Goal: Information Seeking & Learning: Learn about a topic

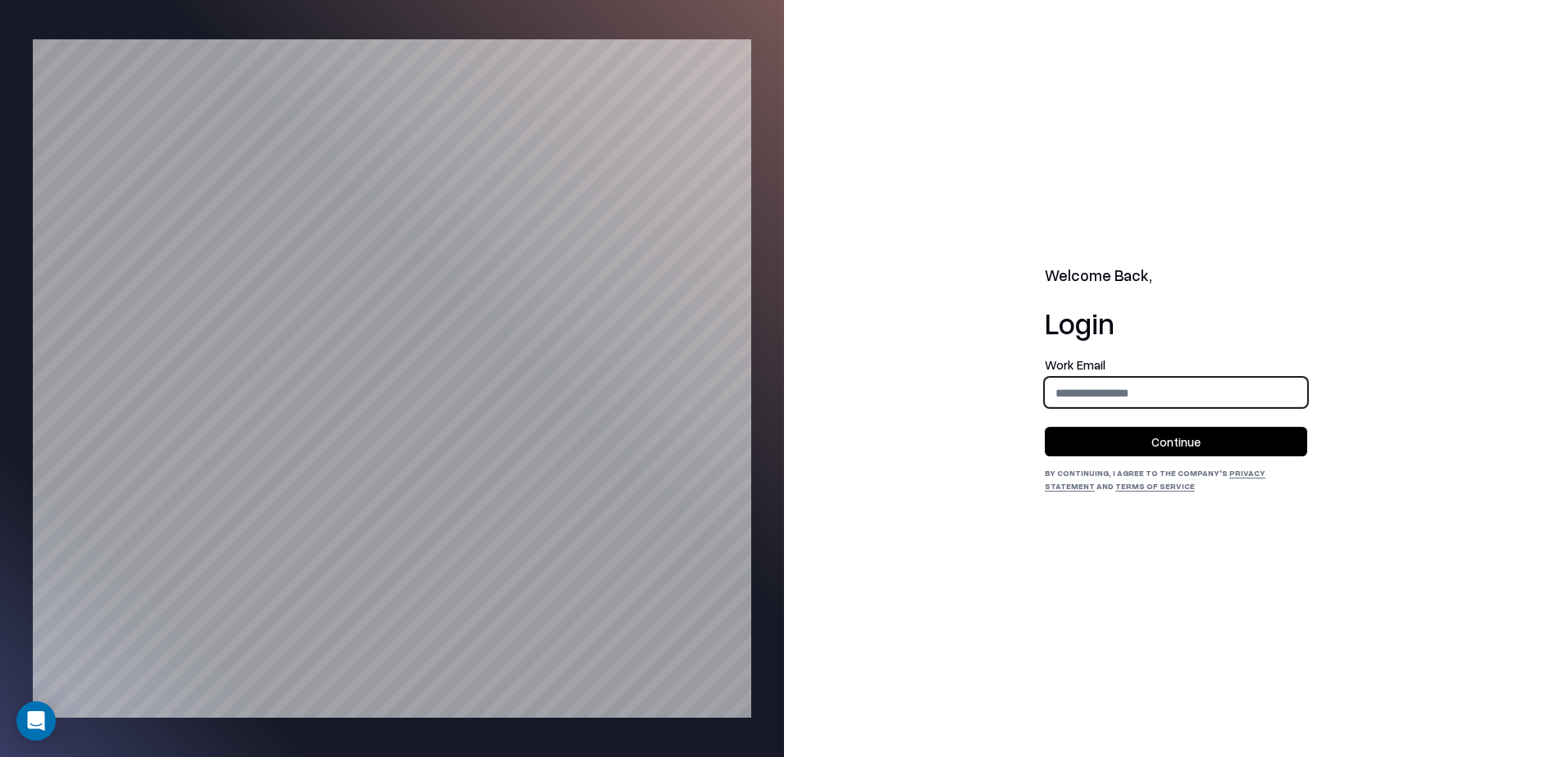
click at [1101, 389] on input "email" at bounding box center [1176, 393] width 261 height 31
type input "**********"
click at [1107, 445] on button "Continue" at bounding box center [1176, 442] width 263 height 30
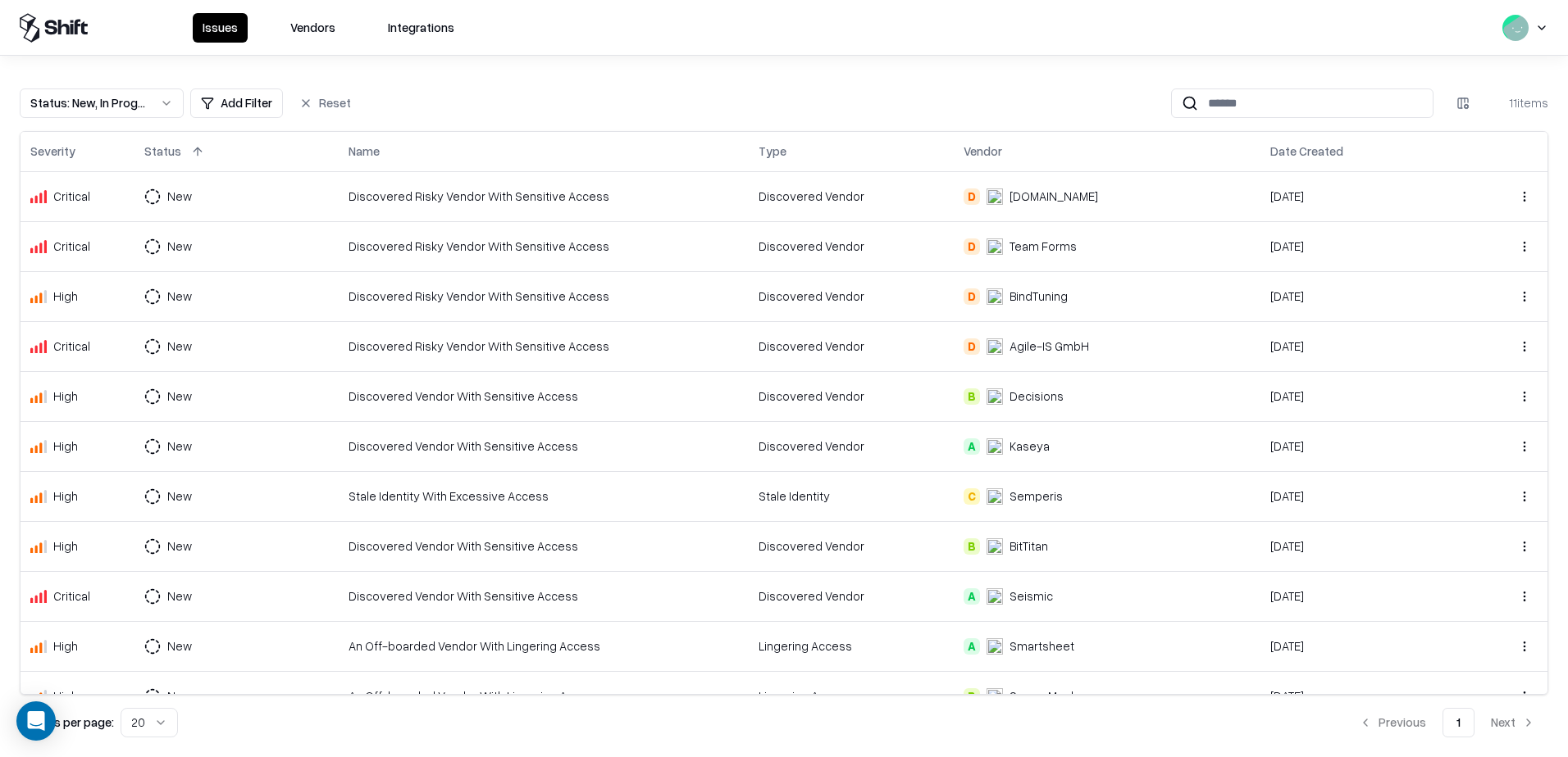
click at [299, 30] on button "Vendors" at bounding box center [313, 28] width 65 height 30
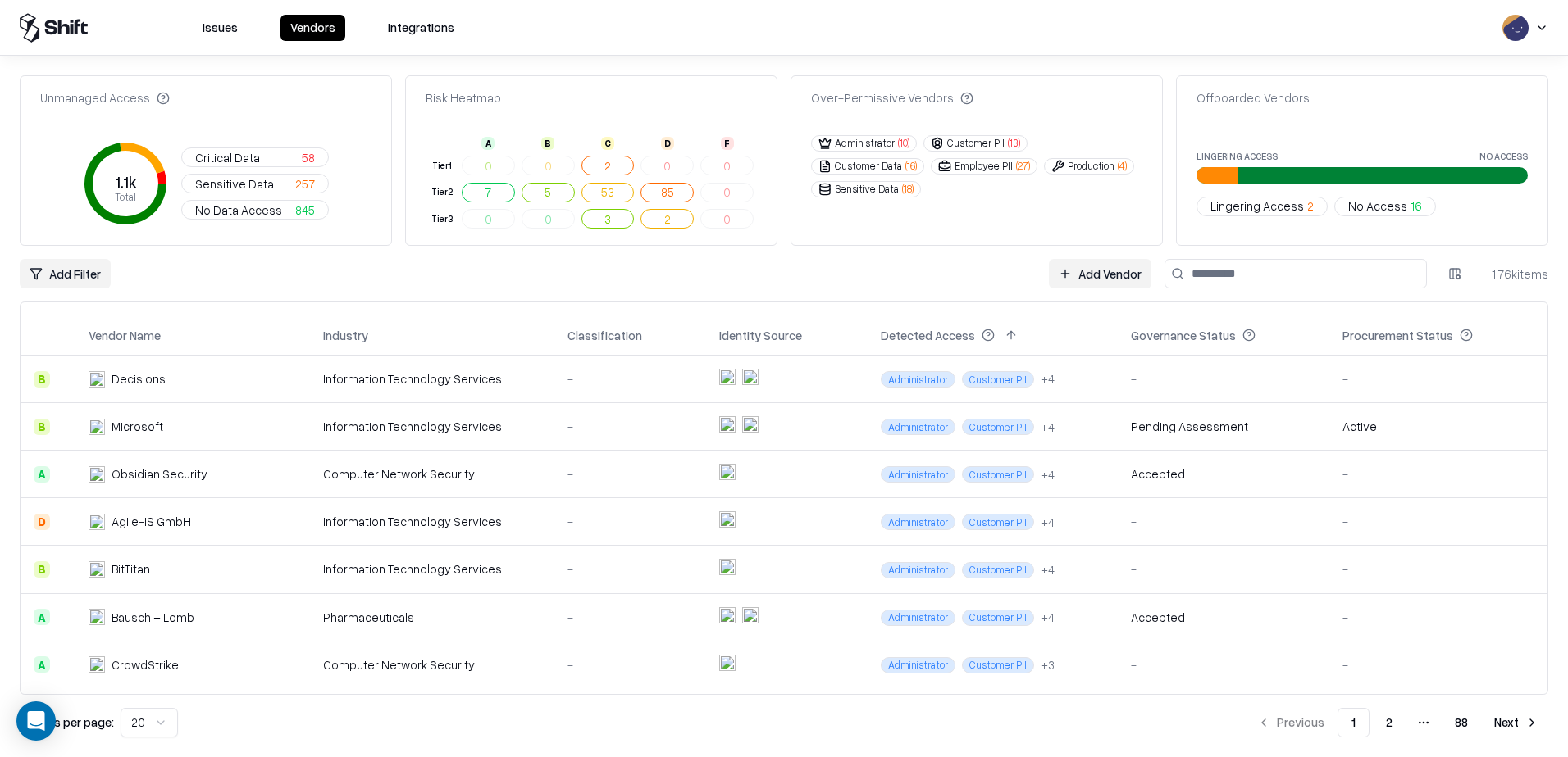
click at [1267, 277] on input at bounding box center [1296, 274] width 263 height 30
paste input "**********"
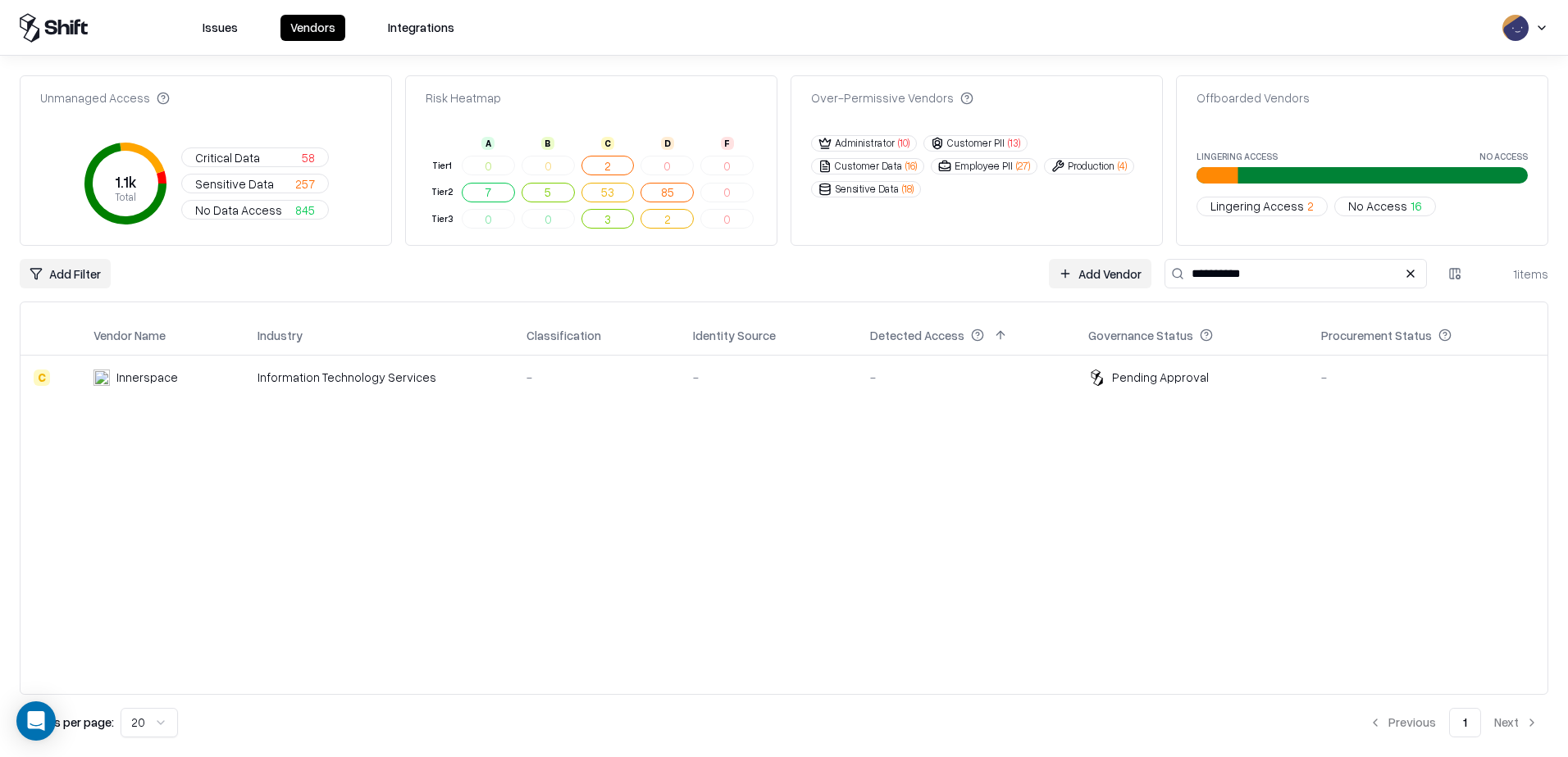
type input "**********"
click at [164, 379] on div "Innerspace" at bounding box center [147, 377] width 61 height 18
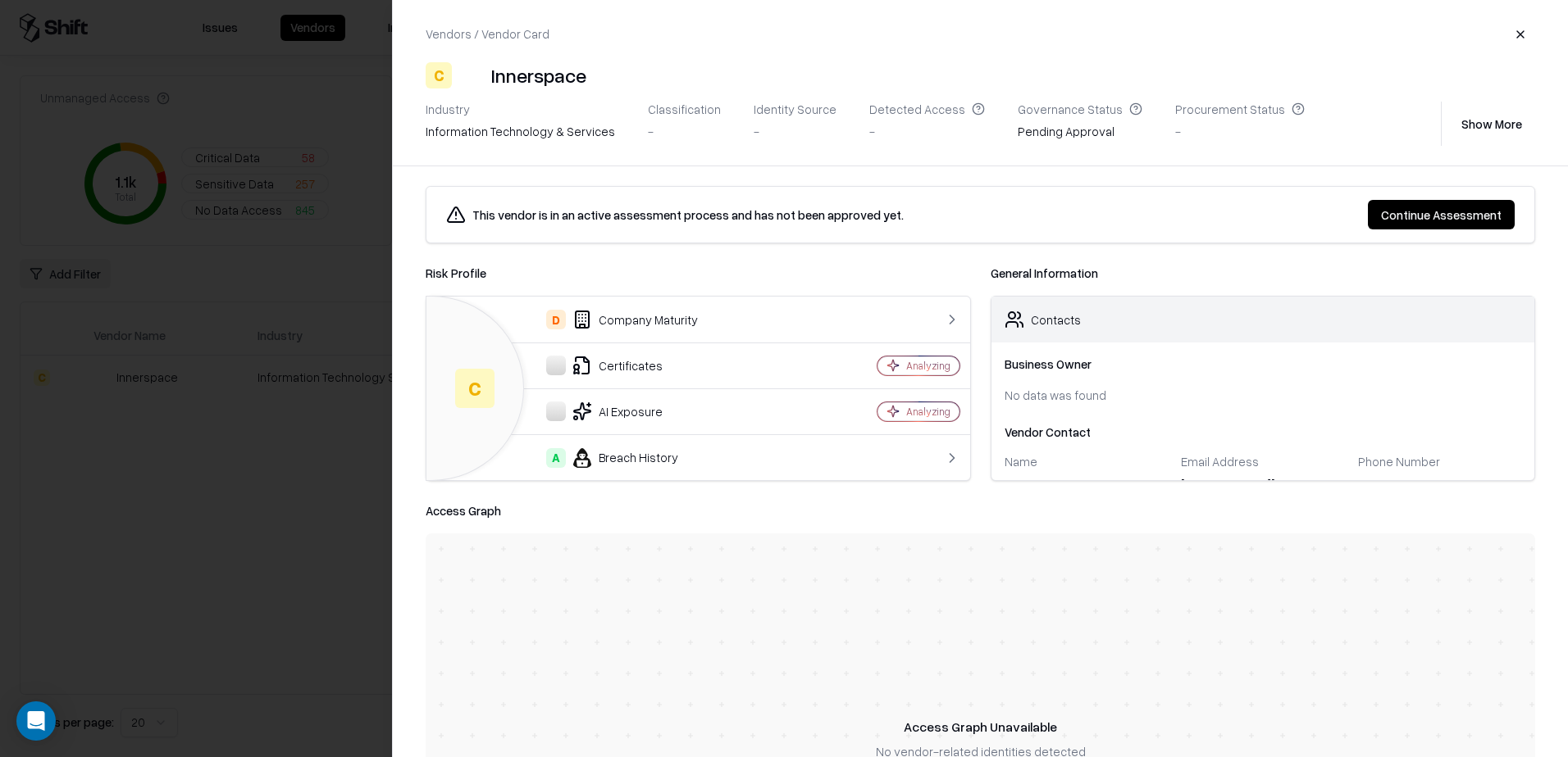
click at [1511, 32] on button "button" at bounding box center [1521, 34] width 30 height 30
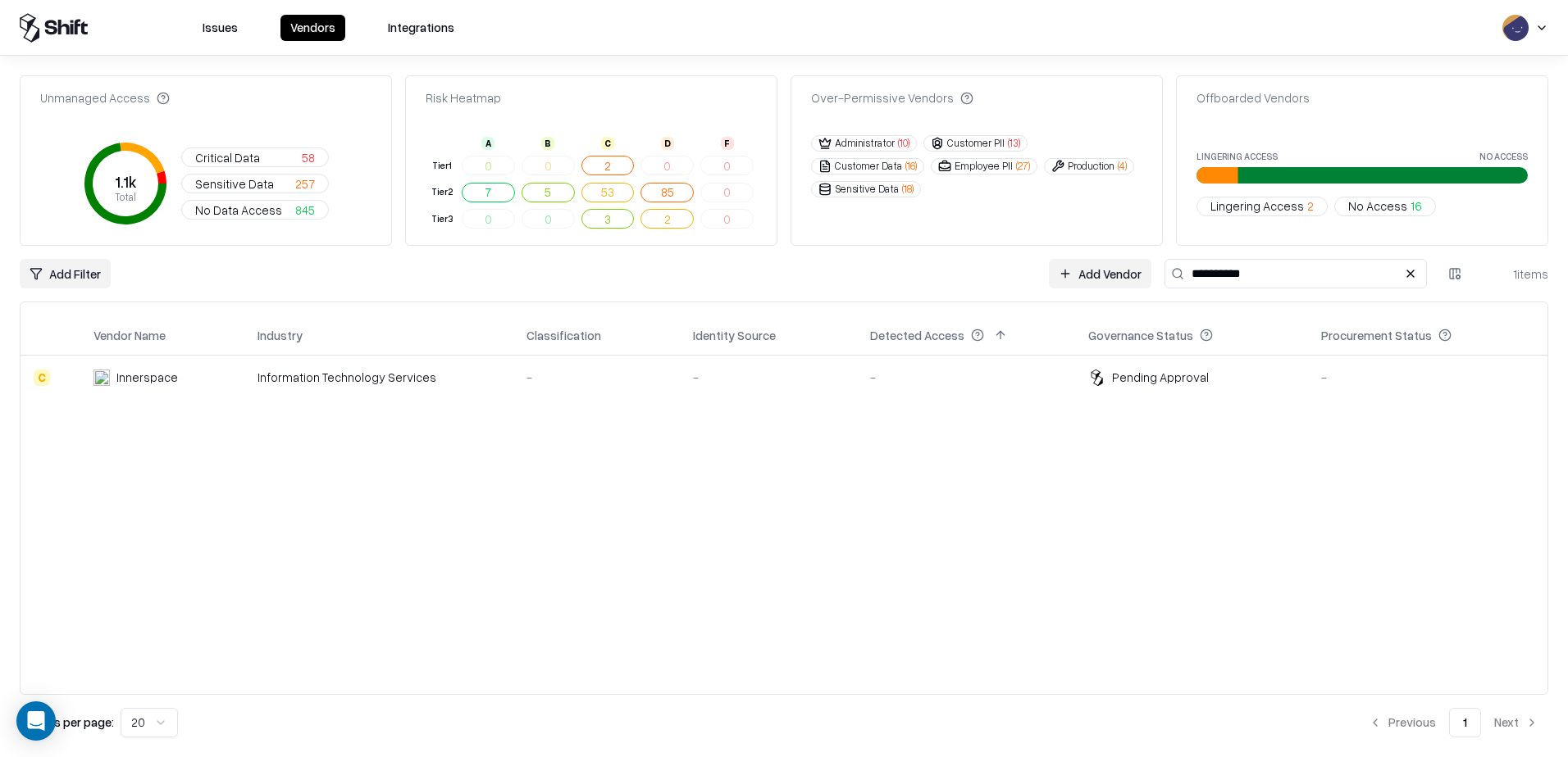
click at [120, 375] on div "Innerspace" at bounding box center [147, 377] width 61 height 18
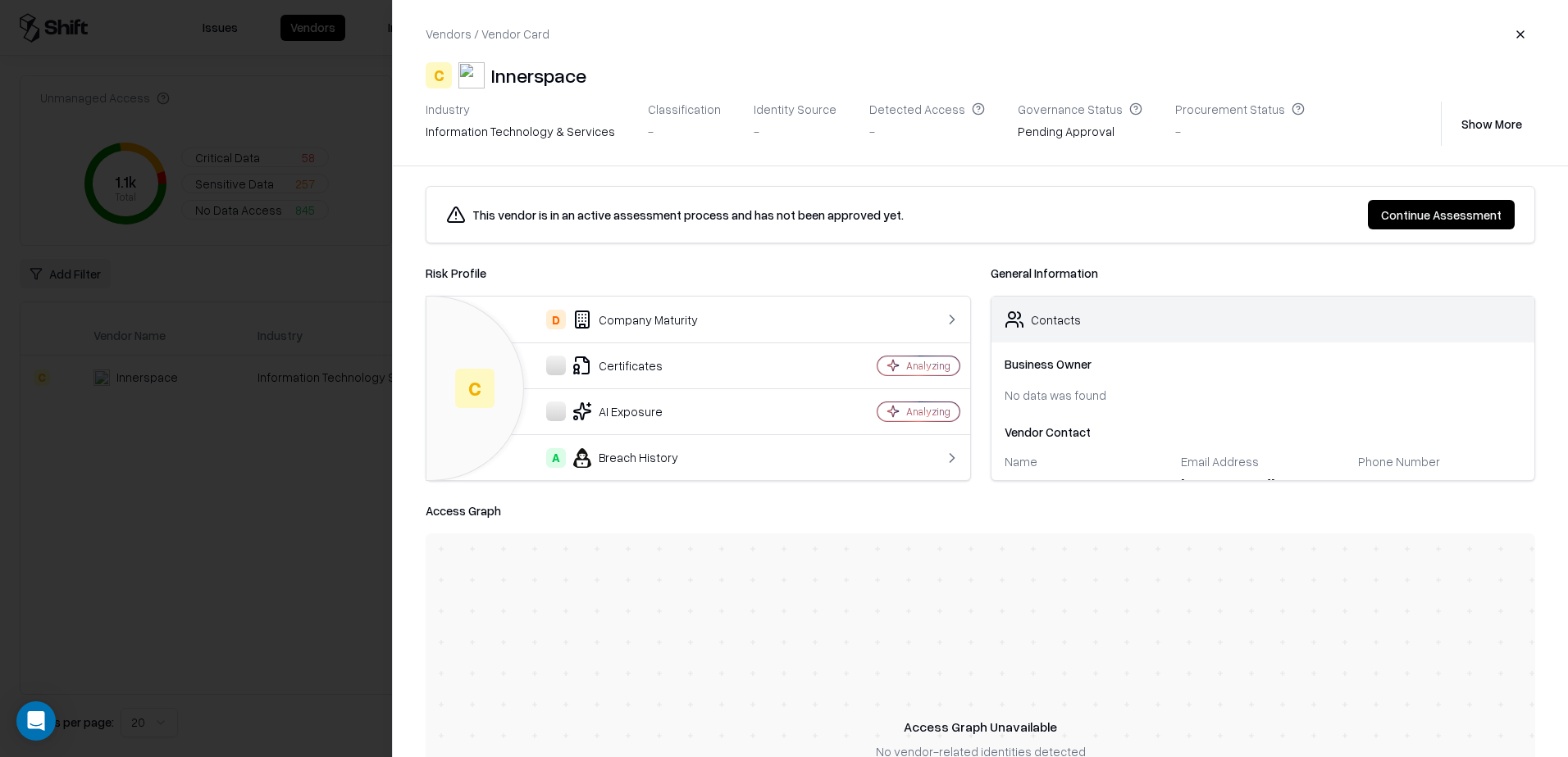
click at [907, 324] on div at bounding box center [897, 319] width 124 height 17
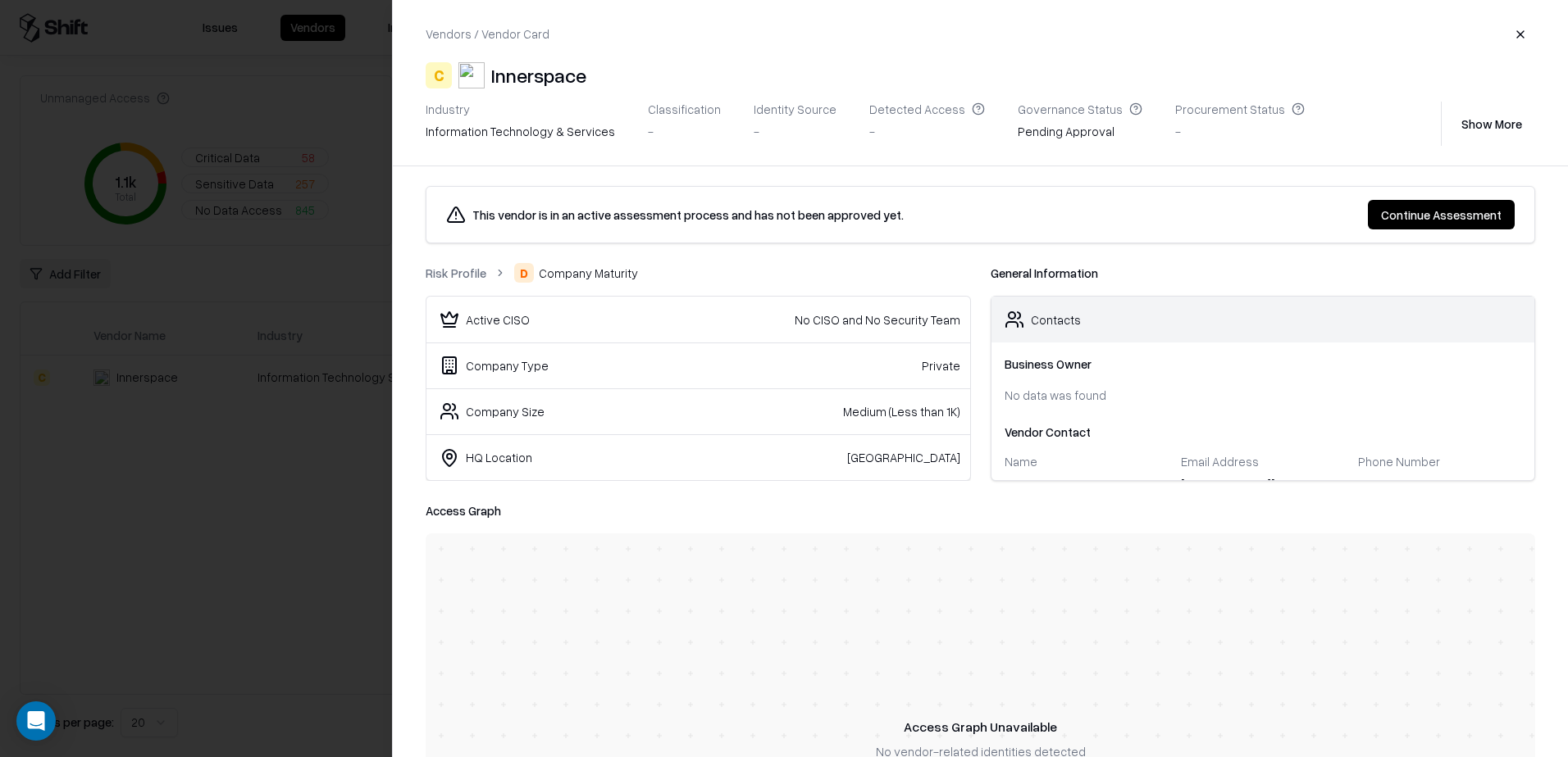
click at [458, 277] on link "Risk Profile" at bounding box center [455, 274] width 60 height 18
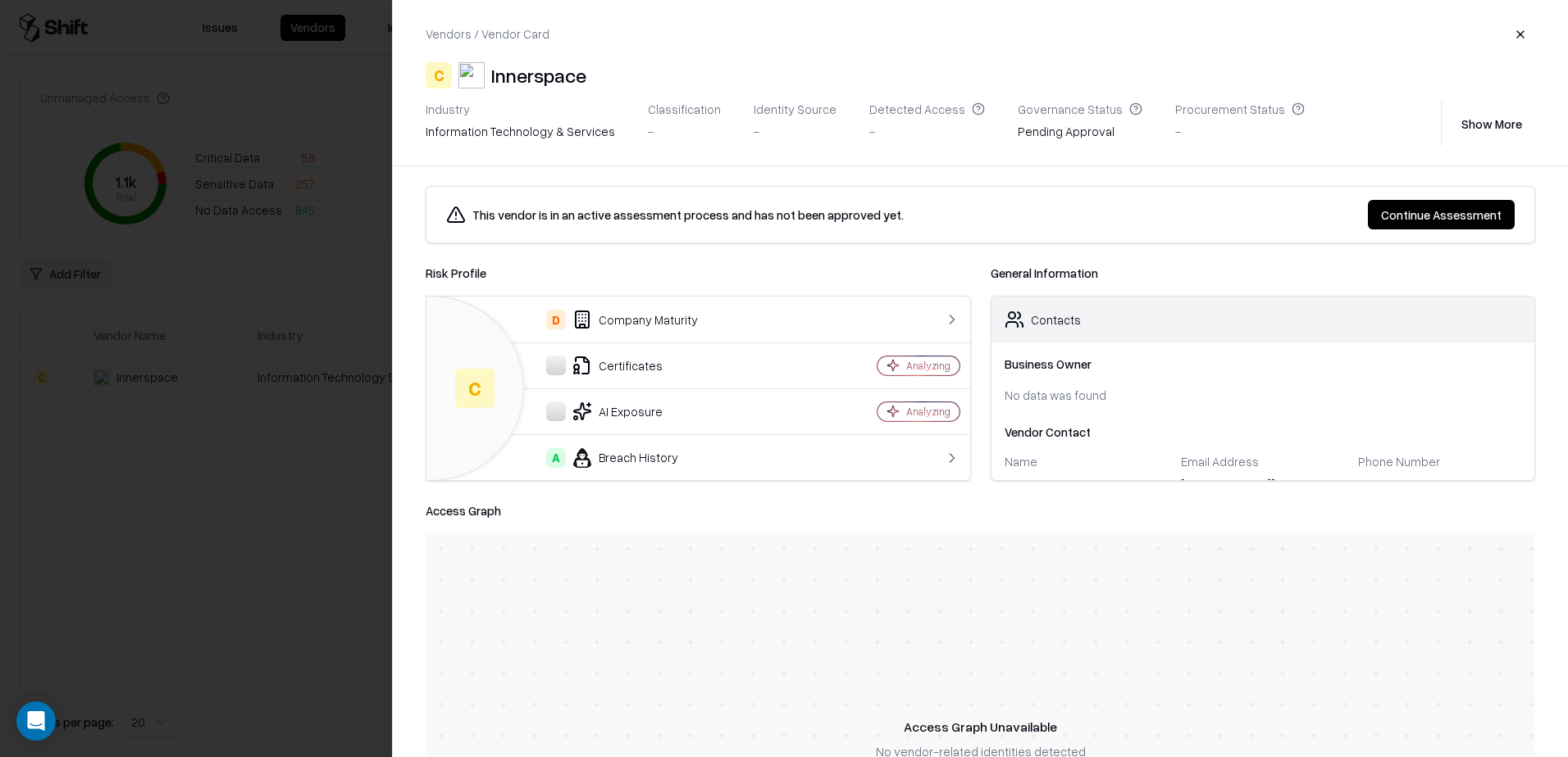
click at [862, 465] on div at bounding box center [897, 458] width 124 height 17
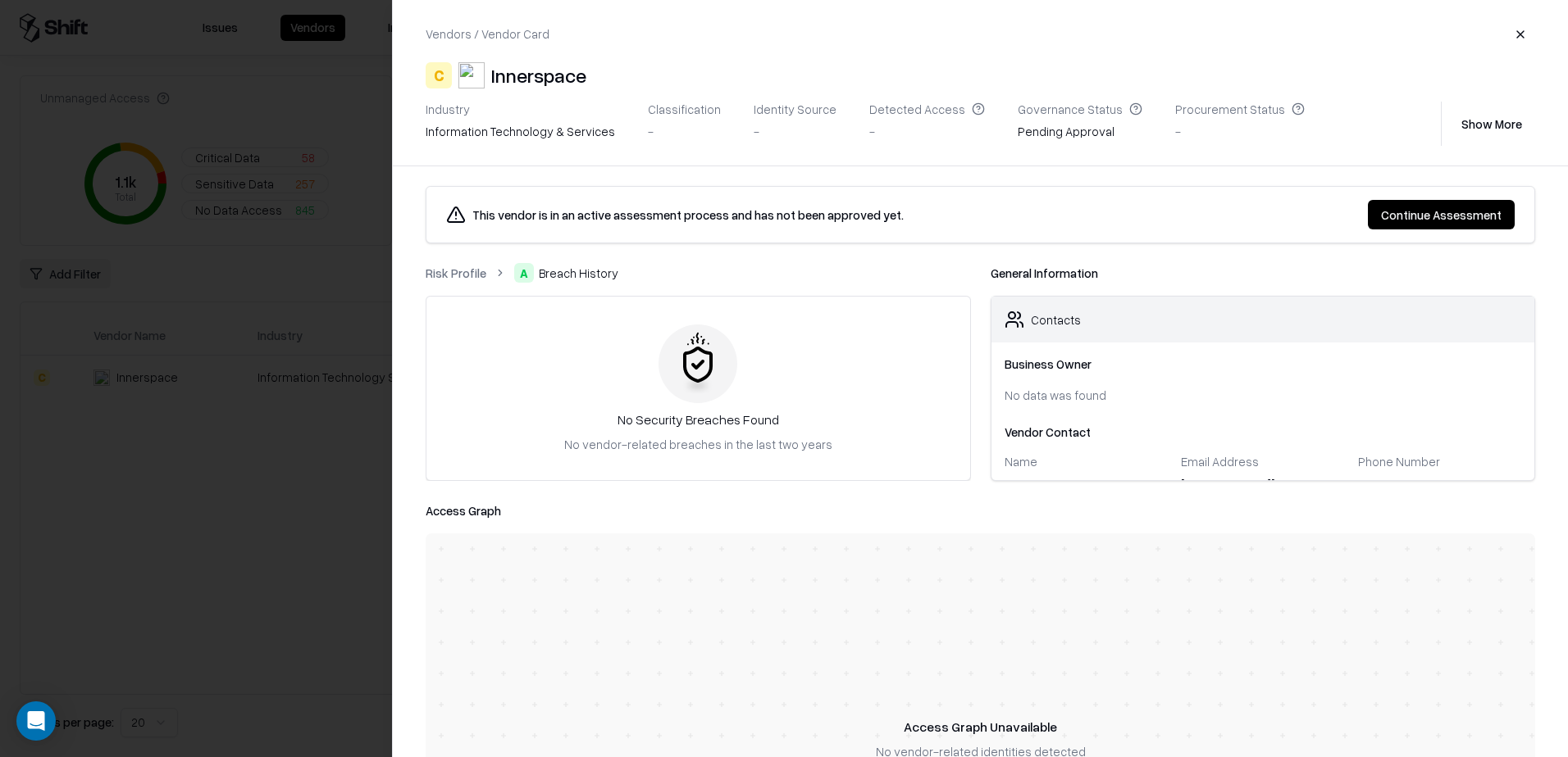
click at [454, 265] on link "Risk Profile" at bounding box center [455, 274] width 60 height 18
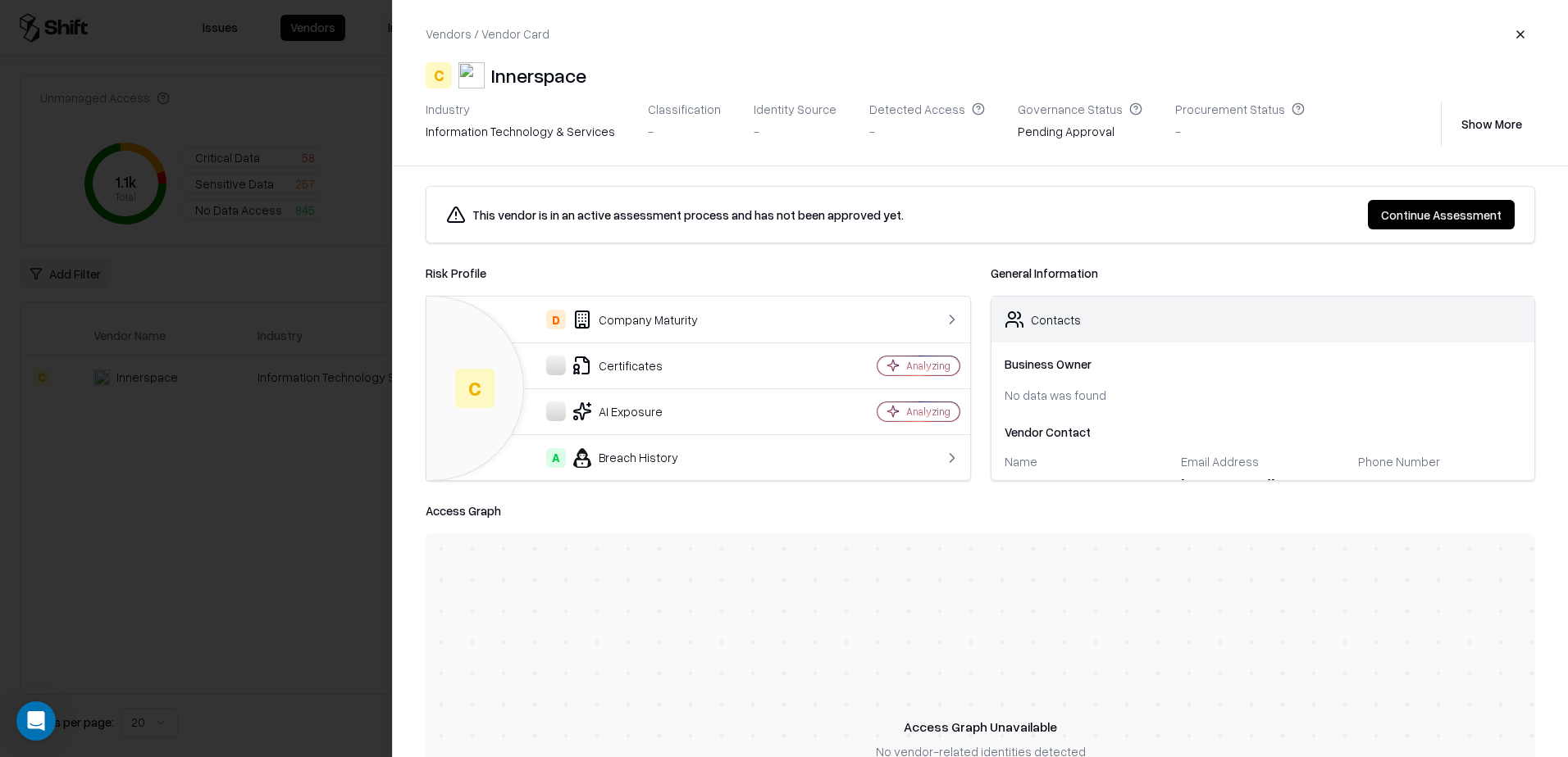
click at [1480, 127] on button "Show More" at bounding box center [1491, 124] width 87 height 30
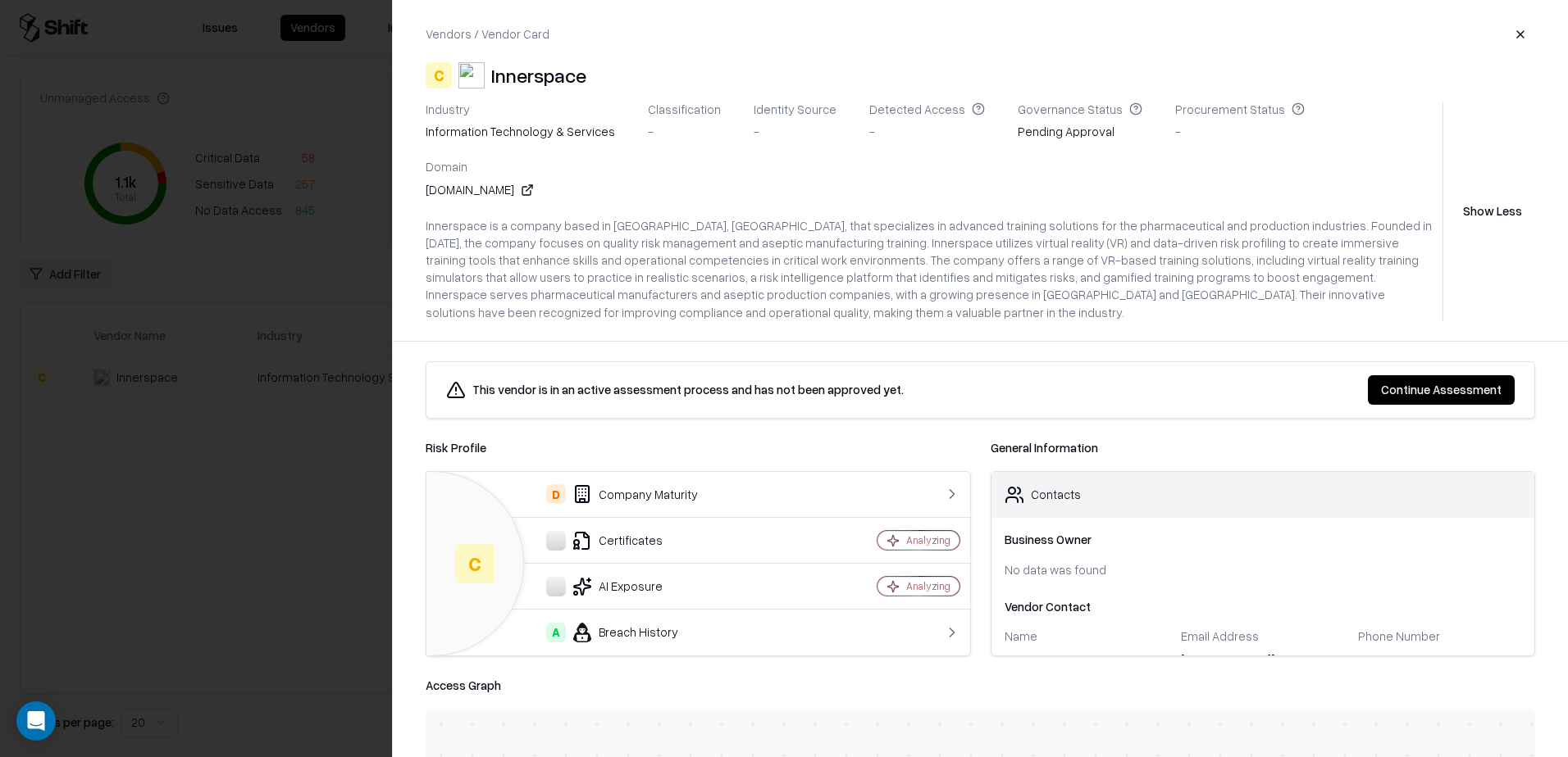
click at [1506, 197] on button "Show Less" at bounding box center [1492, 212] width 85 height 30
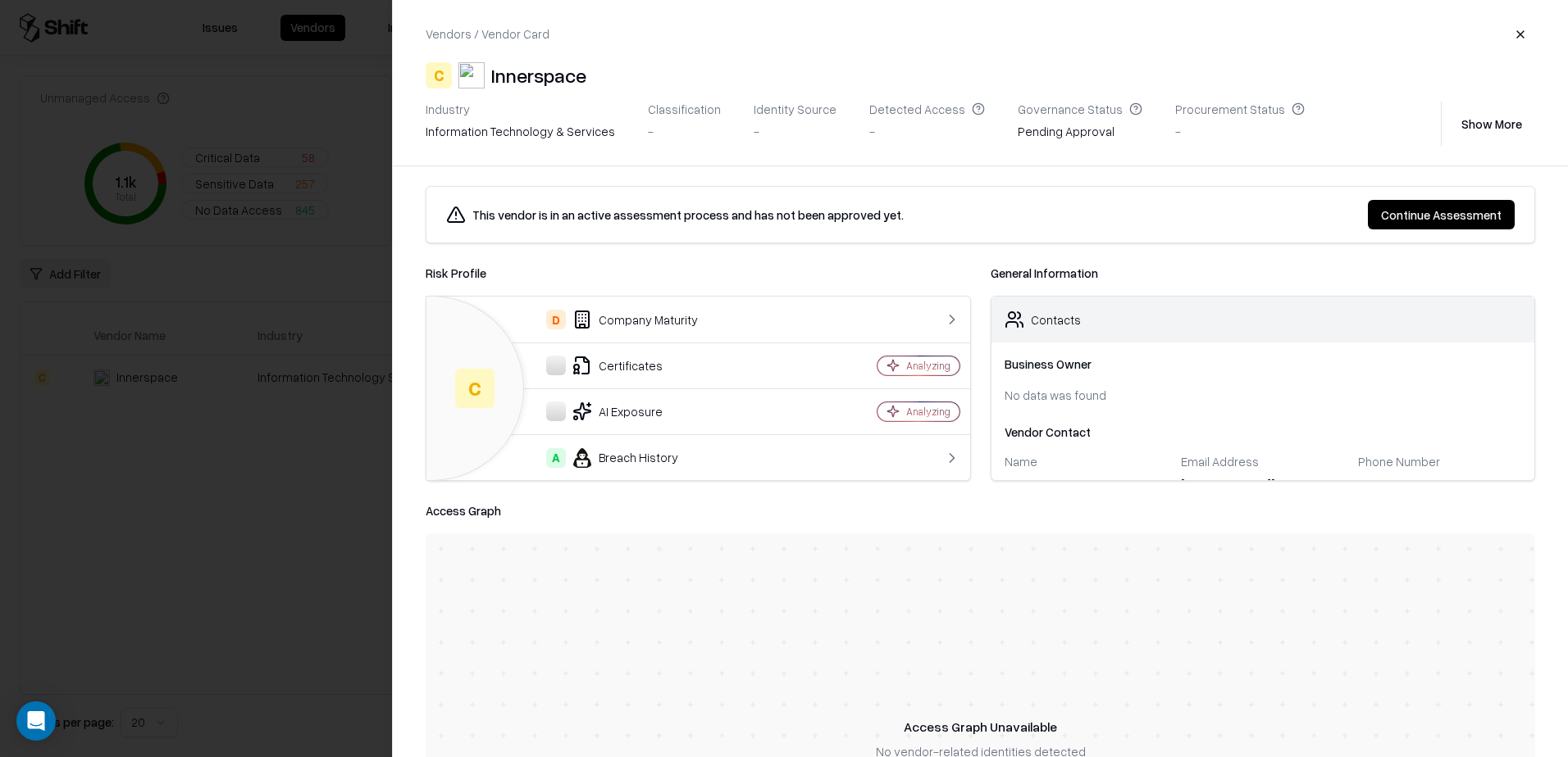
click at [1519, 33] on button "button" at bounding box center [1521, 34] width 30 height 30
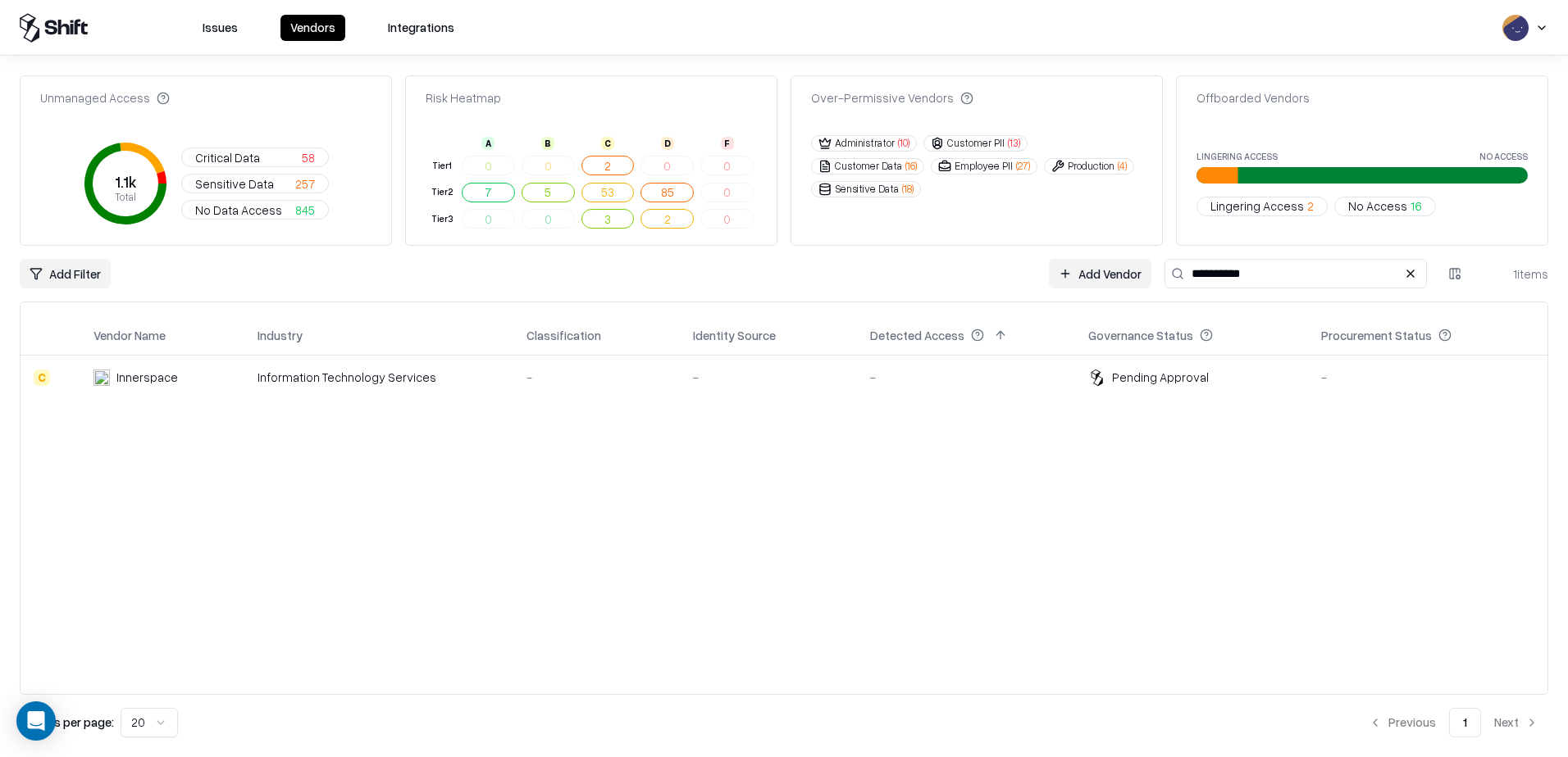
click at [983, 144] on button "Customer PII ( 13 )" at bounding box center [975, 144] width 104 height 17
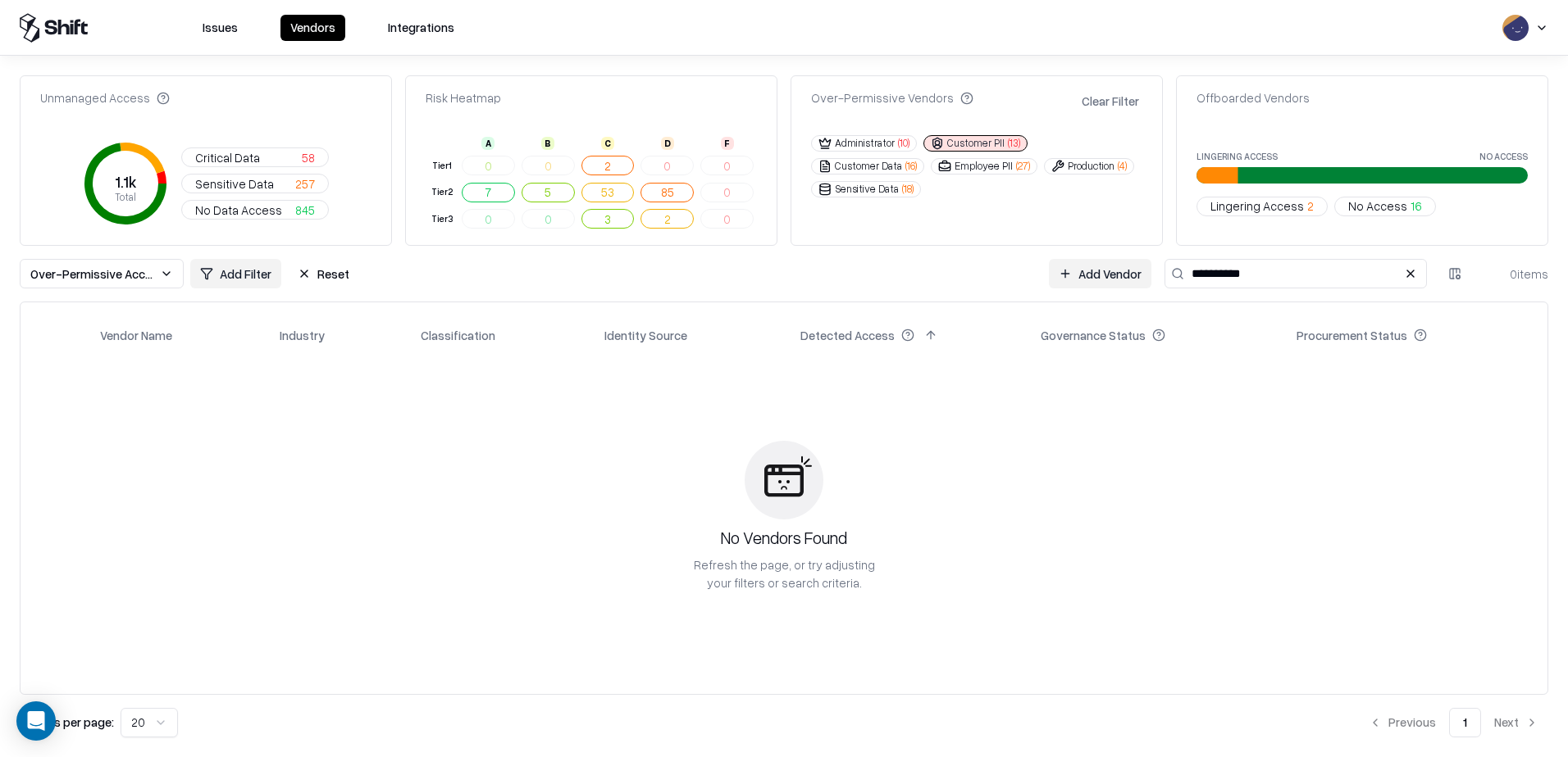
click at [1094, 102] on button "Clear Filter" at bounding box center [1110, 101] width 64 height 24
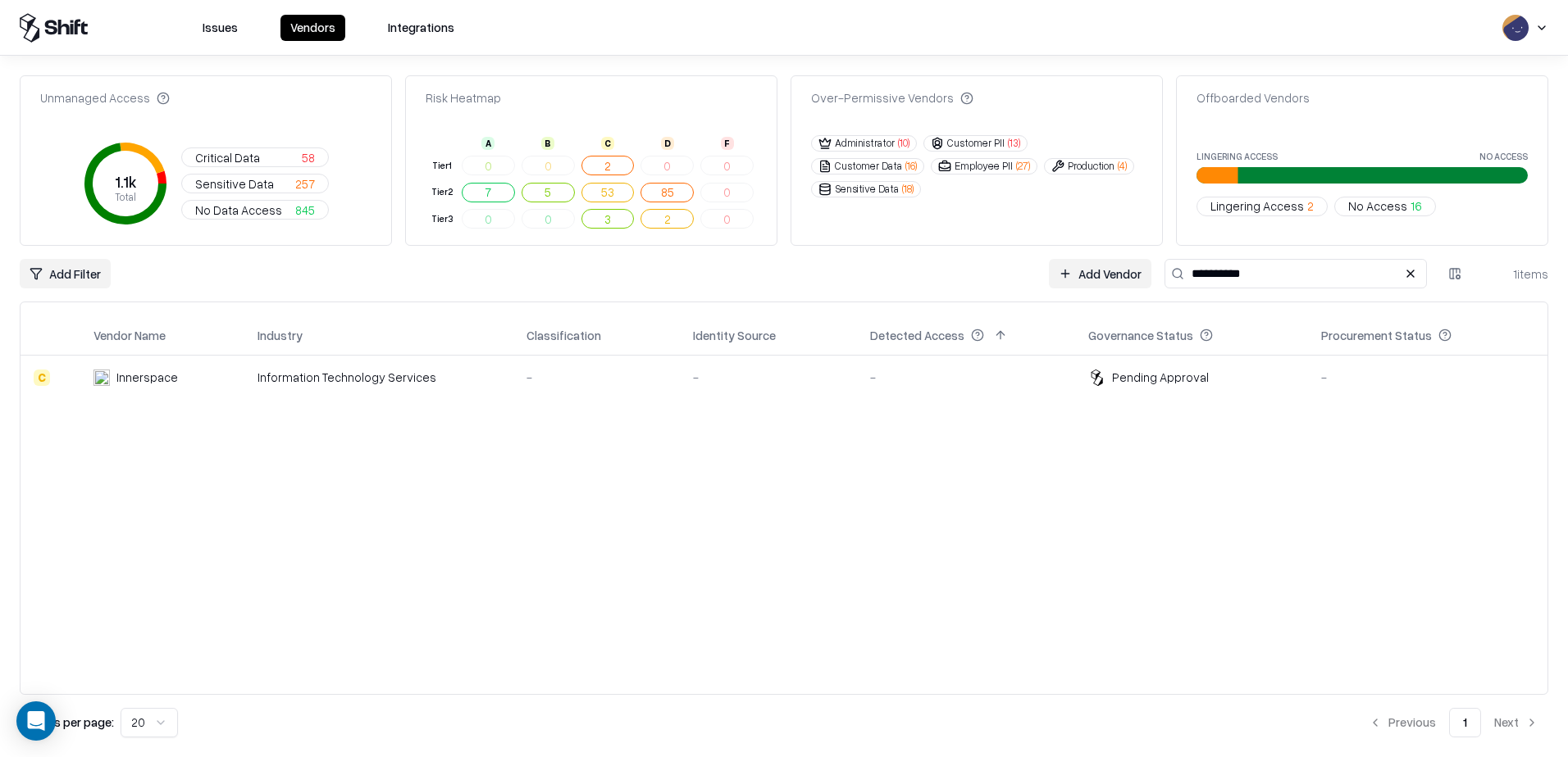
click at [1413, 278] on button at bounding box center [1410, 274] width 19 height 19
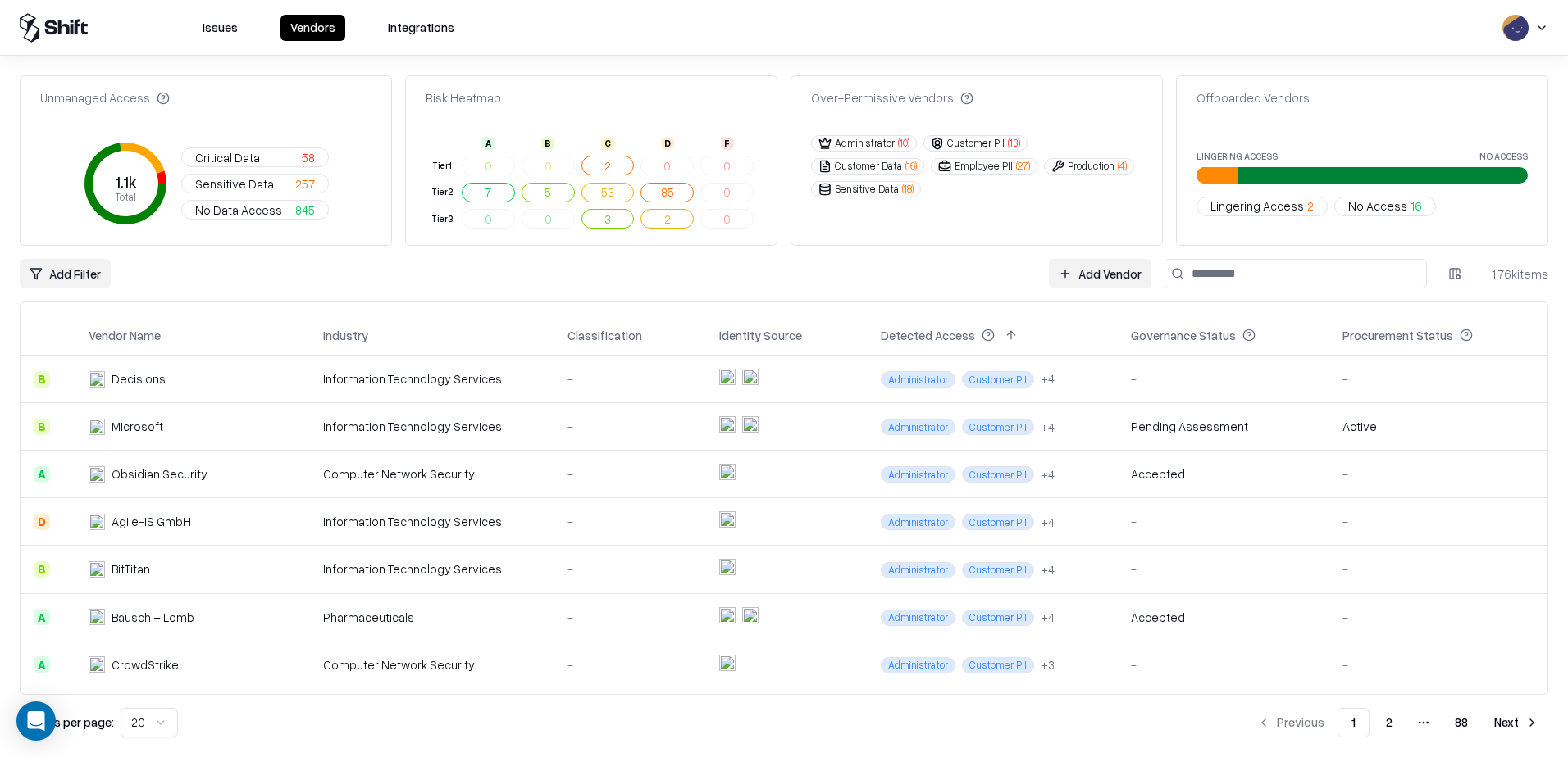
click at [970, 144] on button "Customer PII ( 13 )" at bounding box center [975, 144] width 104 height 17
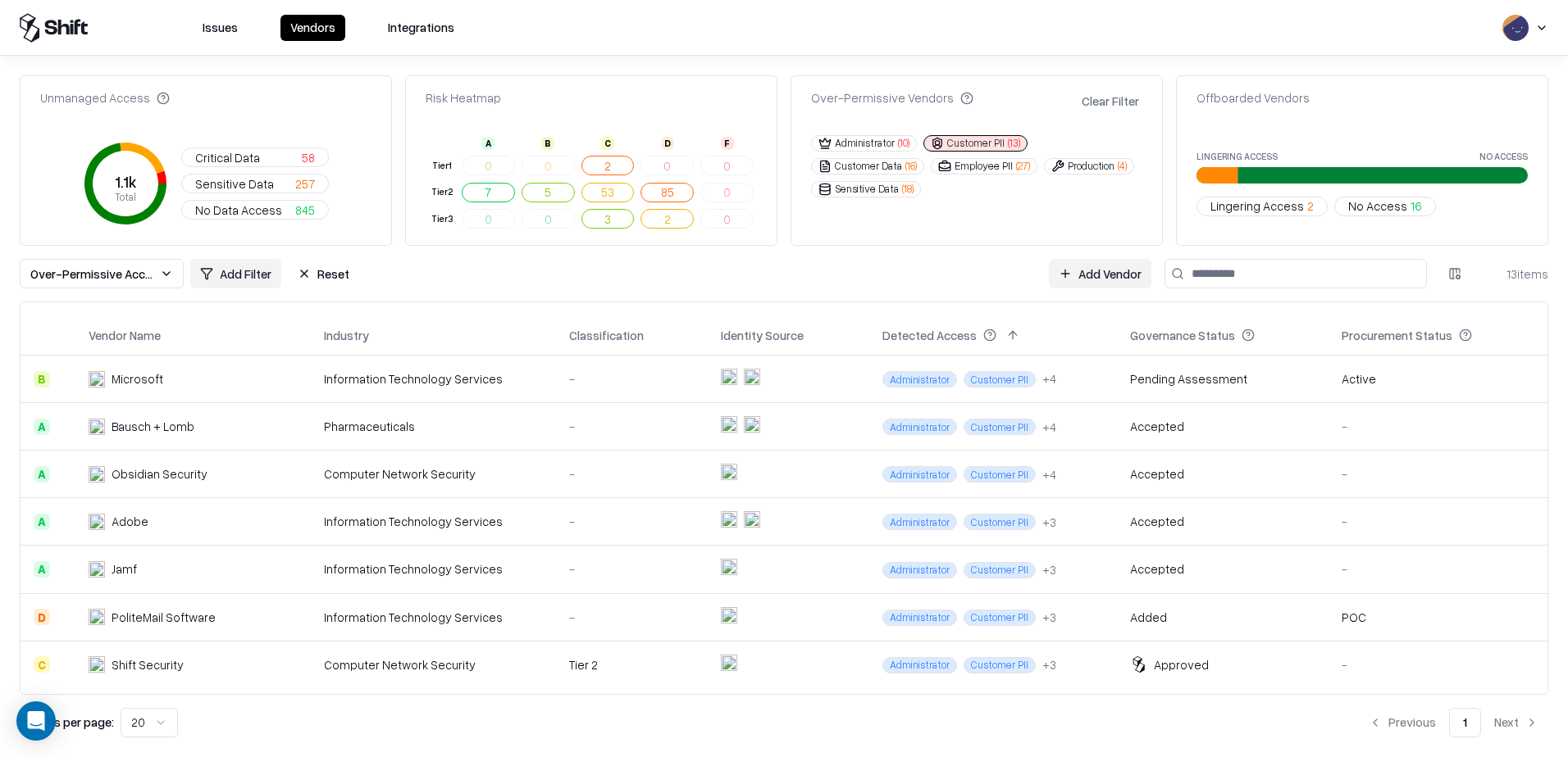
click at [1100, 105] on button "Clear Filter" at bounding box center [1110, 101] width 64 height 24
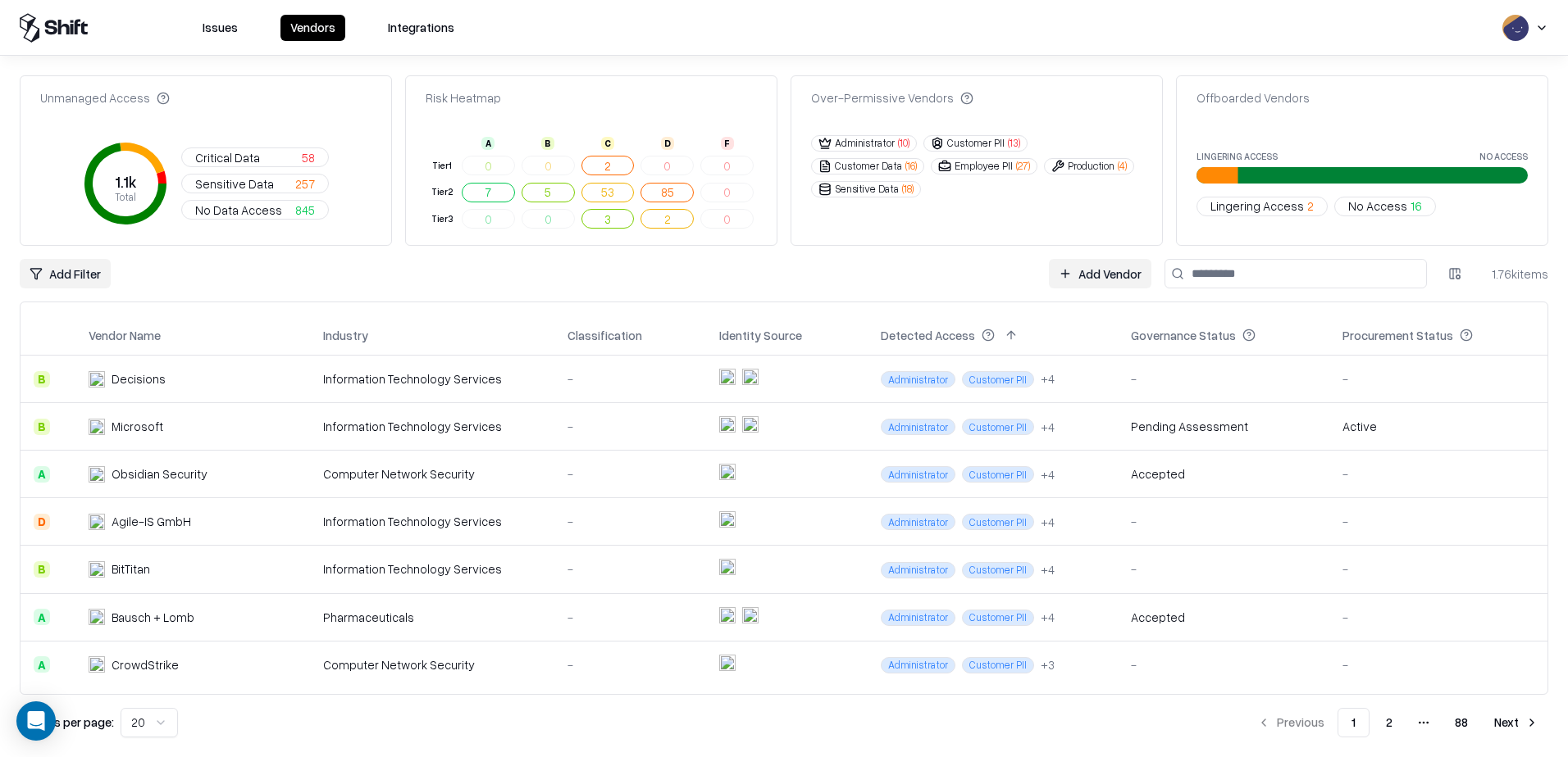
click at [608, 169] on button "2" at bounding box center [608, 165] width 53 height 19
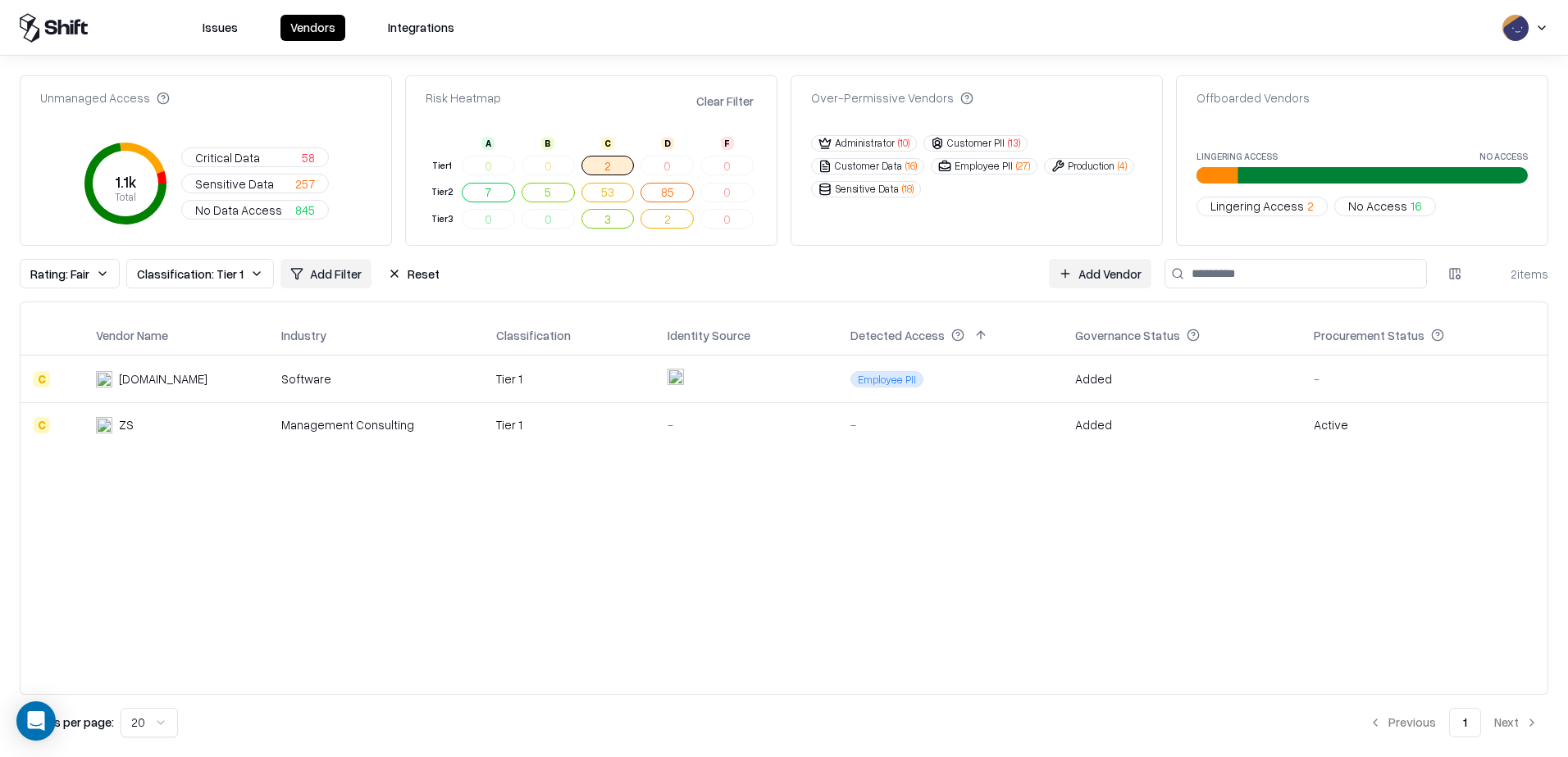
click at [738, 103] on button "Clear Filter" at bounding box center [724, 101] width 64 height 24
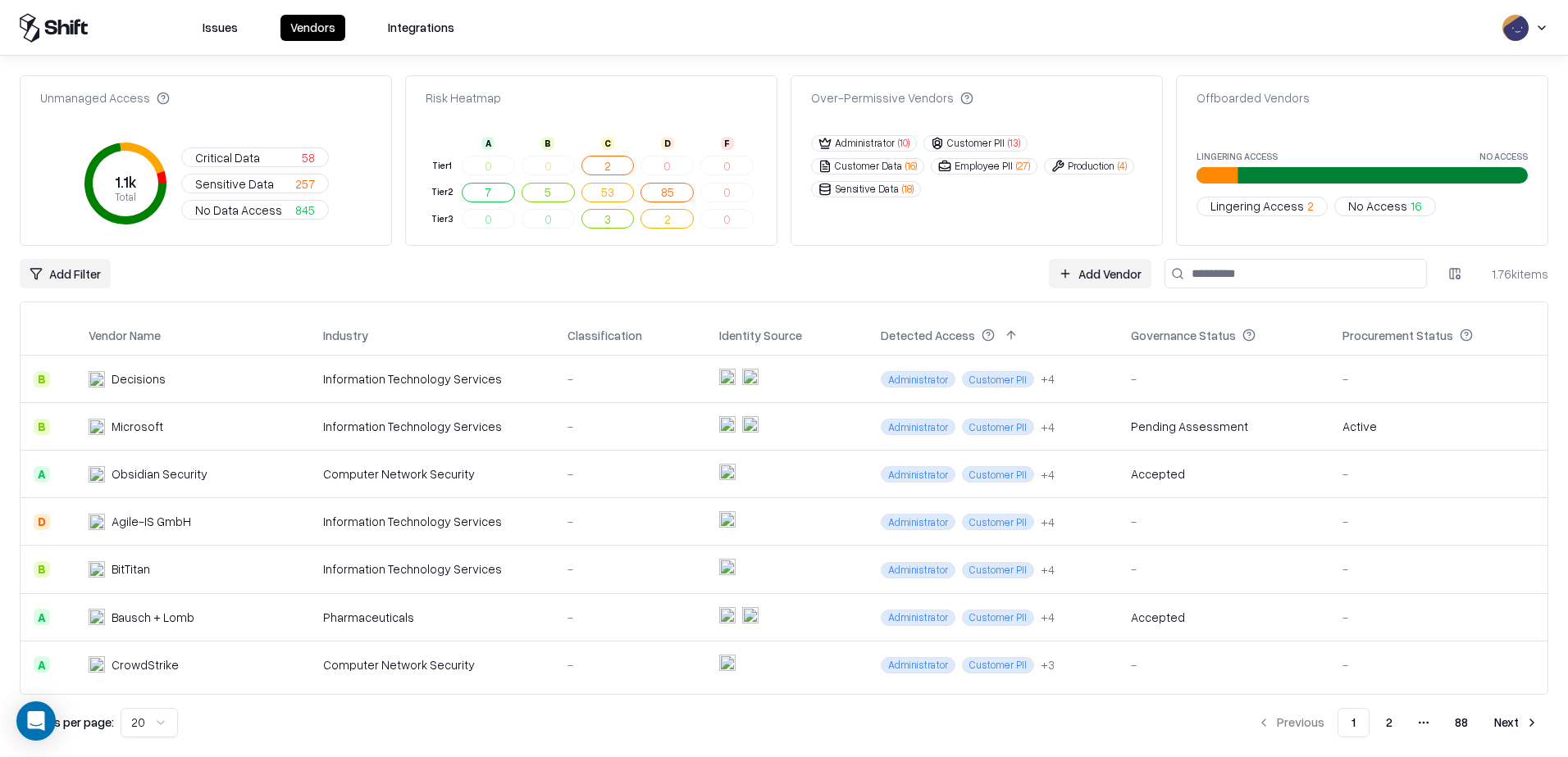
click at [253, 211] on span "No Data Access" at bounding box center [238, 210] width 87 height 18
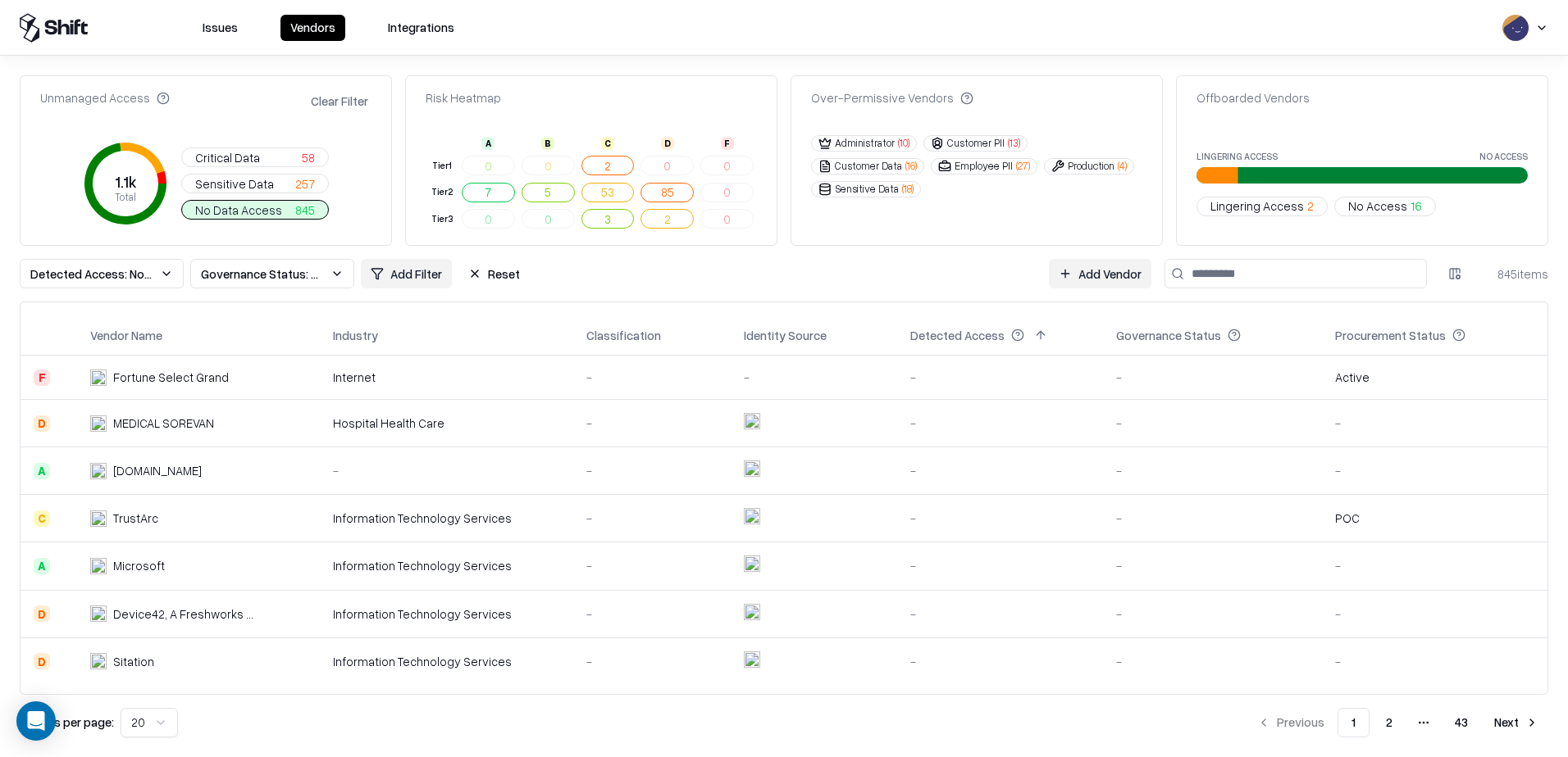
click at [356, 103] on button "Clear Filter" at bounding box center [339, 101] width 64 height 24
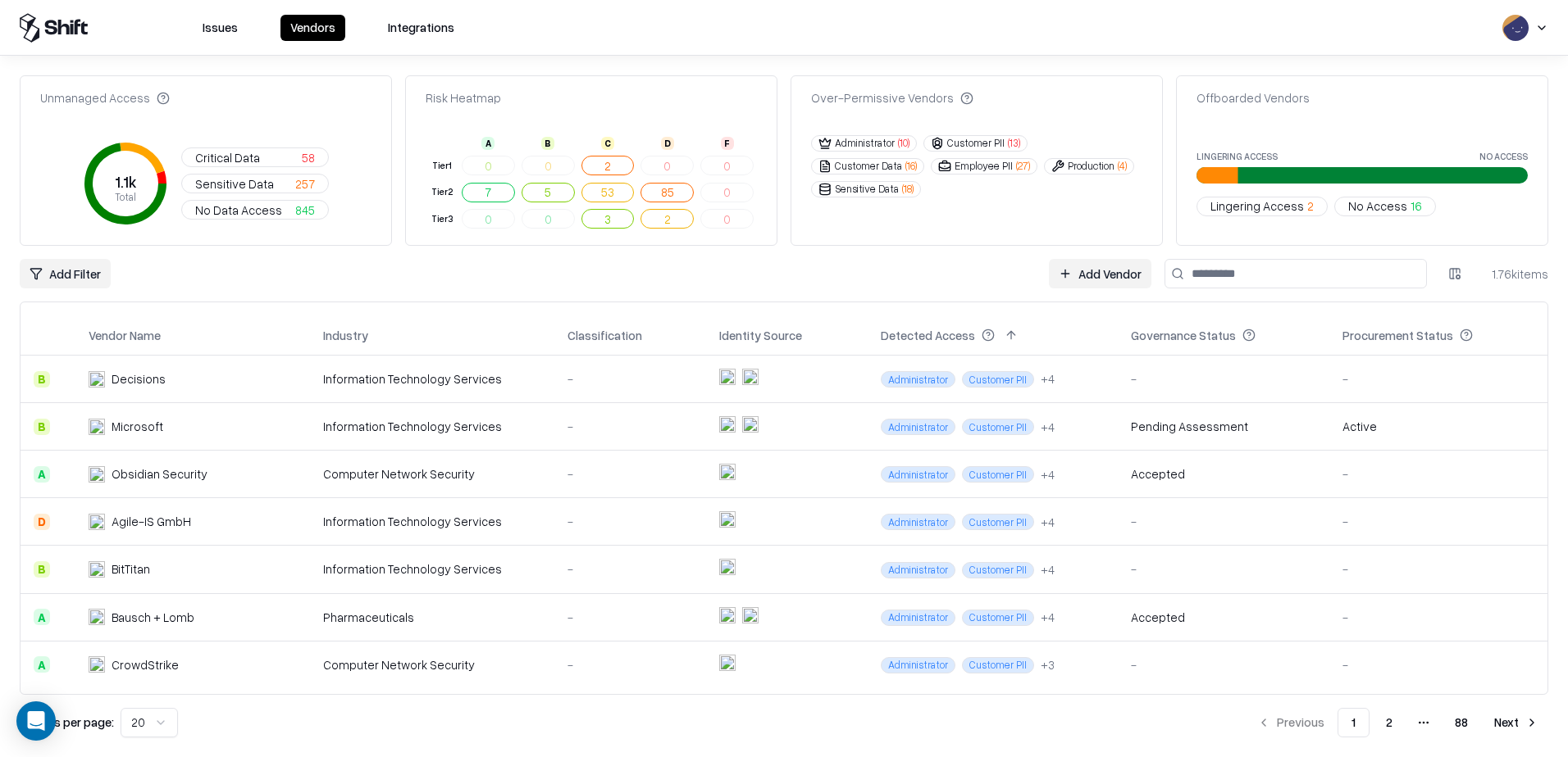
click at [410, 33] on button "Integrations" at bounding box center [421, 28] width 86 height 26
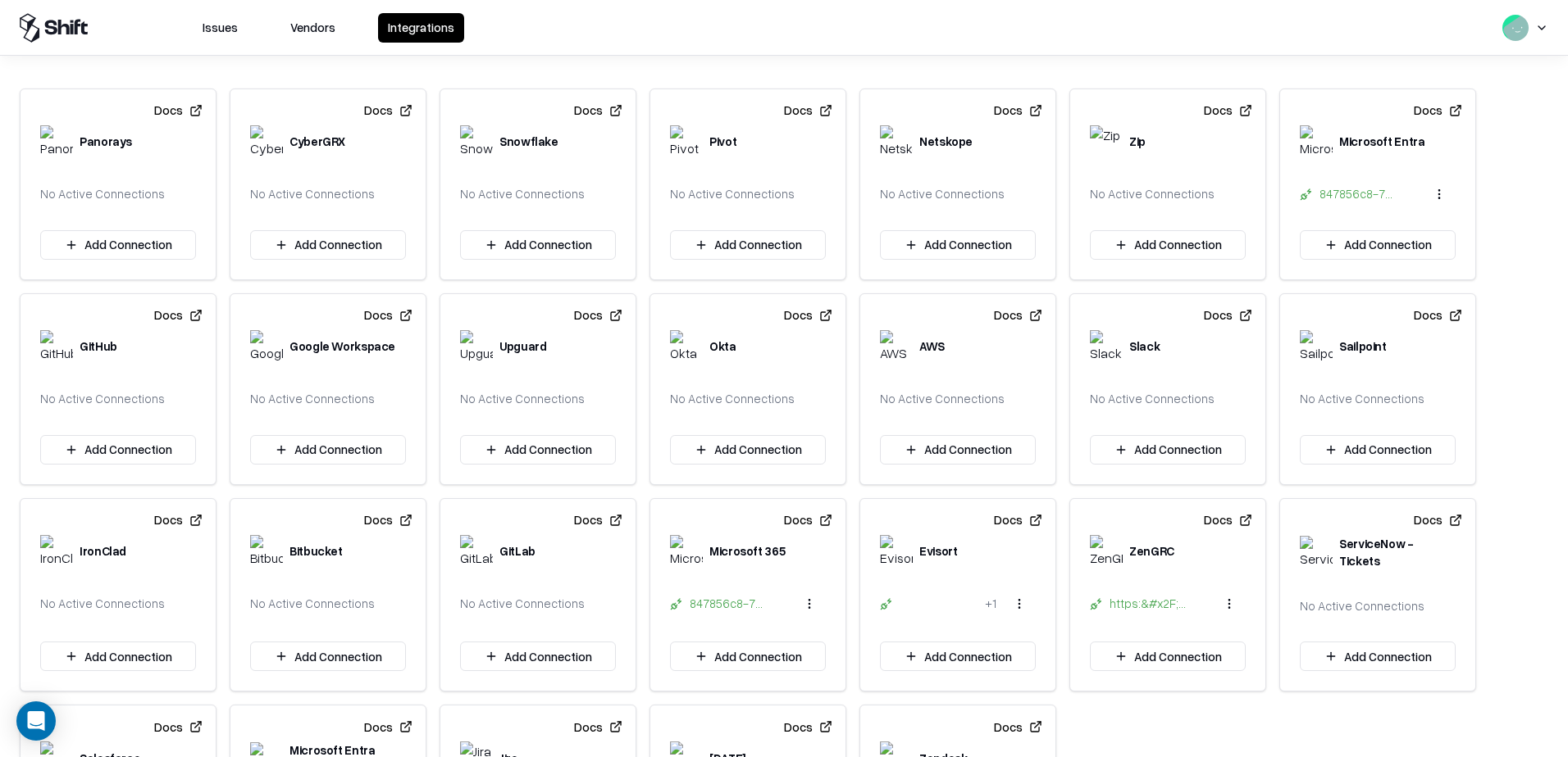
click at [235, 26] on button "Issues" at bounding box center [220, 28] width 55 height 30
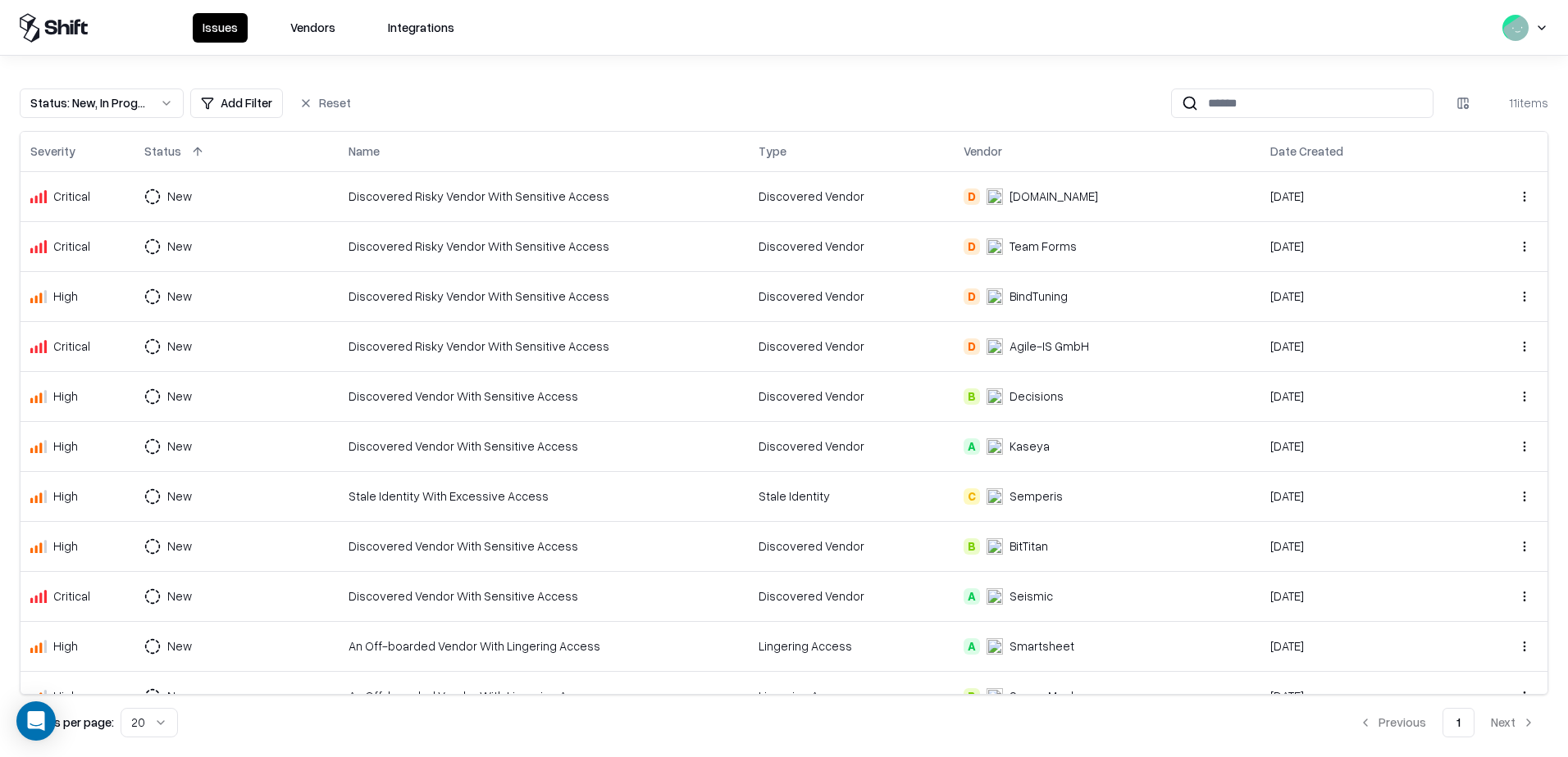
click at [1041, 196] on div "D Draw.io" at bounding box center [1107, 196] width 288 height 18
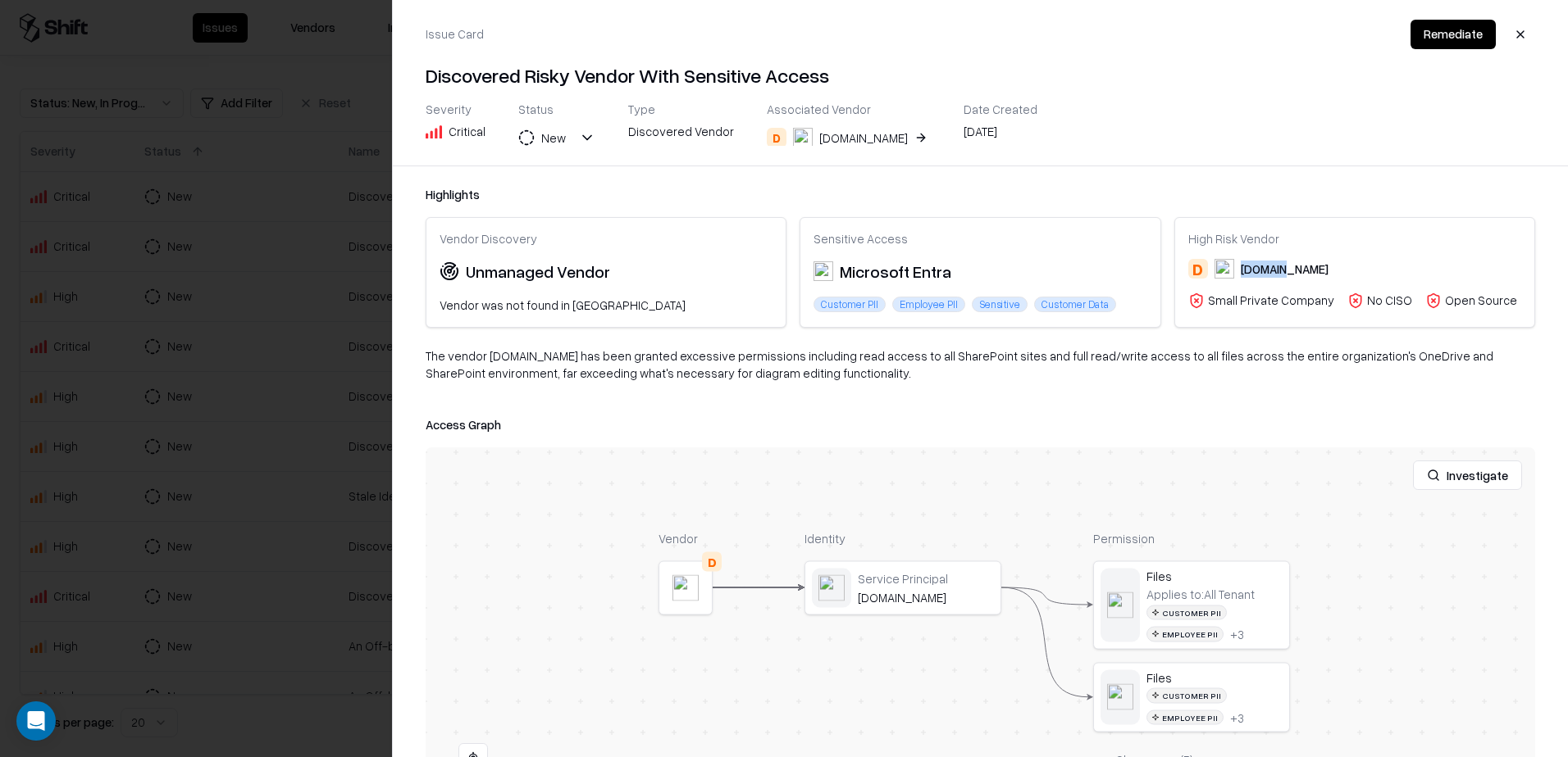
drag, startPoint x: 1276, startPoint y: 271, endPoint x: 1235, endPoint y: 273, distance: 41.0
click at [1235, 273] on div "D Draw.io" at bounding box center [1354, 269] width 333 height 19
copy div "Draw.io"
click at [1257, 274] on div "Draw.io" at bounding box center [1284, 270] width 88 height 18
drag, startPoint x: 1259, startPoint y: 272, endPoint x: 1235, endPoint y: 270, distance: 24.1
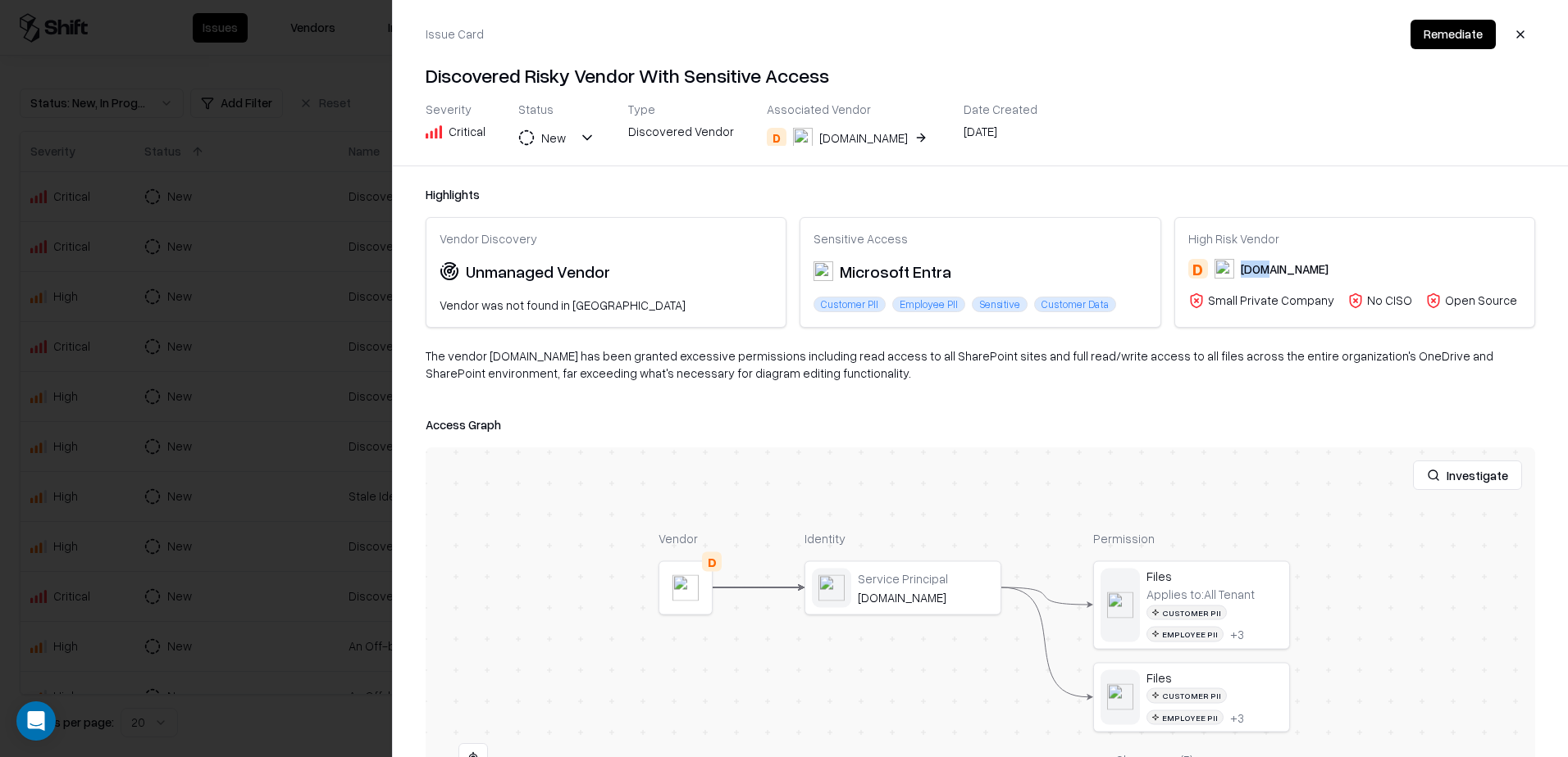
click at [1241, 270] on div "Draw.io" at bounding box center [1284, 270] width 88 height 18
copy div "Draw"
